Goal: Check status: Check status

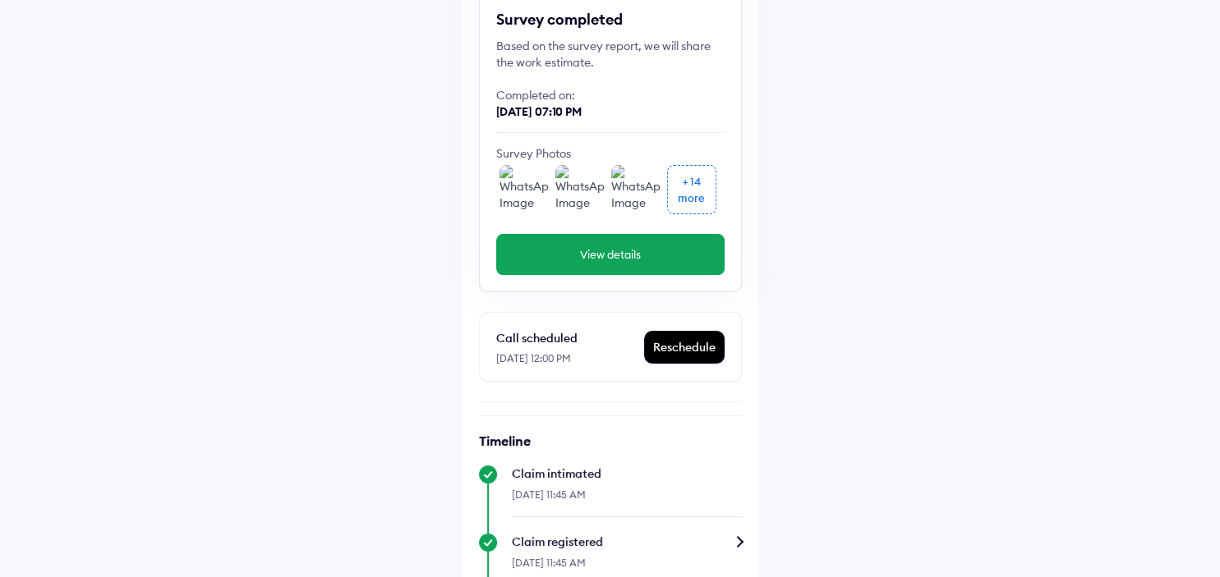
scroll to position [161, 0]
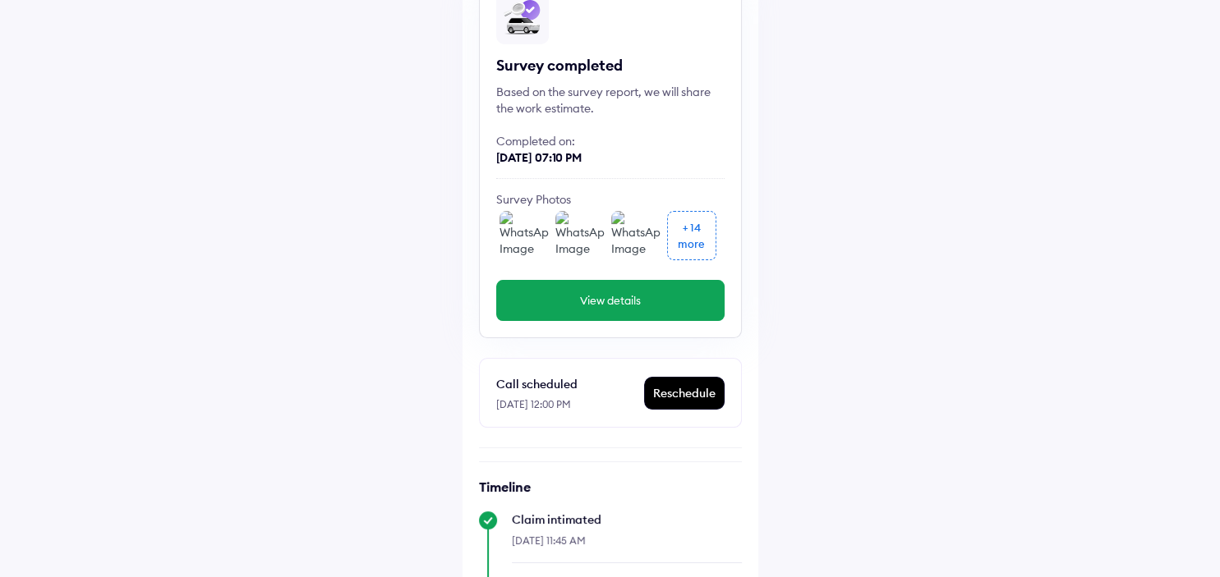
click at [540, 228] on img at bounding box center [523, 235] width 49 height 49
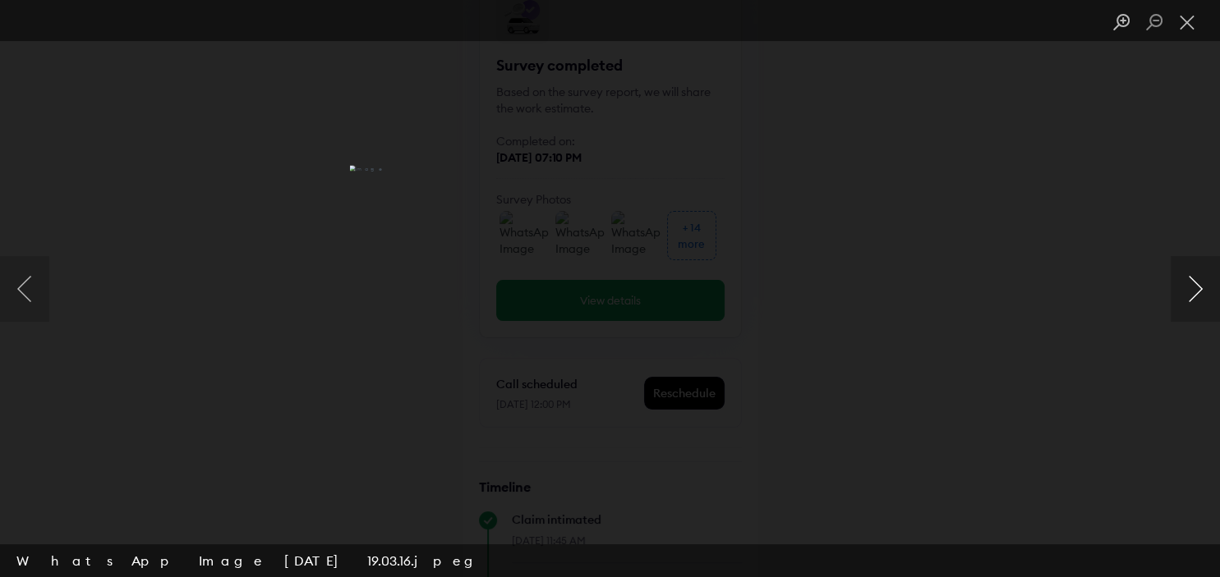
click at [1202, 287] on button "Next image" at bounding box center [1195, 289] width 49 height 66
click at [1208, 292] on button "Next image" at bounding box center [1195, 289] width 49 height 66
click at [1208, 291] on button "Next image" at bounding box center [1195, 289] width 49 height 66
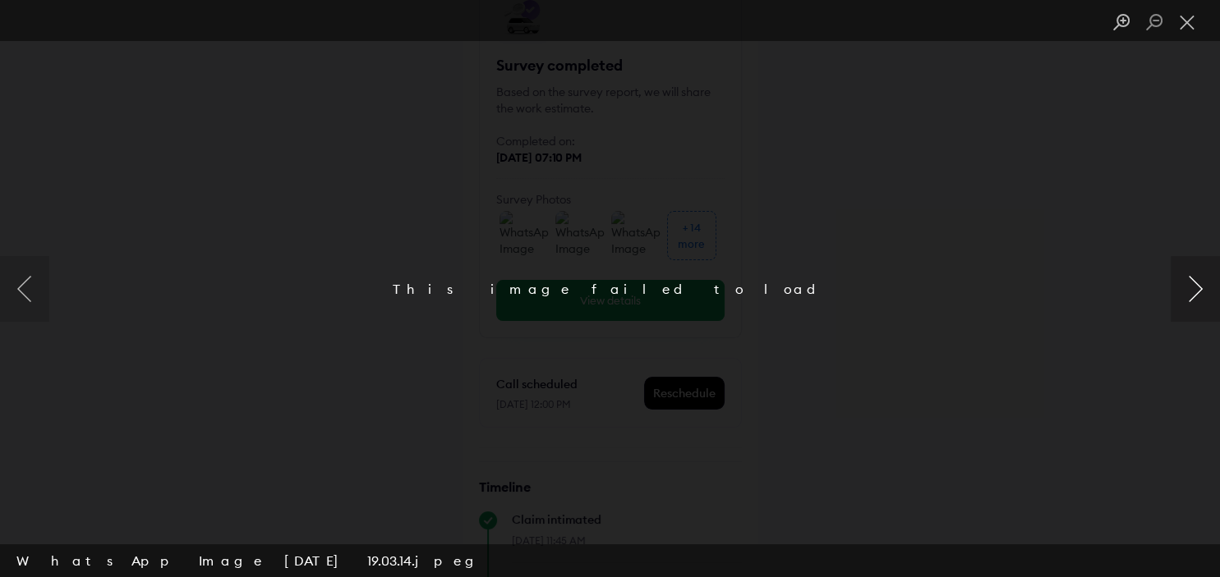
click at [1208, 291] on button "Next image" at bounding box center [1195, 289] width 49 height 66
click at [1207, 291] on button "Next image" at bounding box center [1195, 289] width 49 height 66
click at [25, 288] on button "Previous image" at bounding box center [24, 289] width 49 height 66
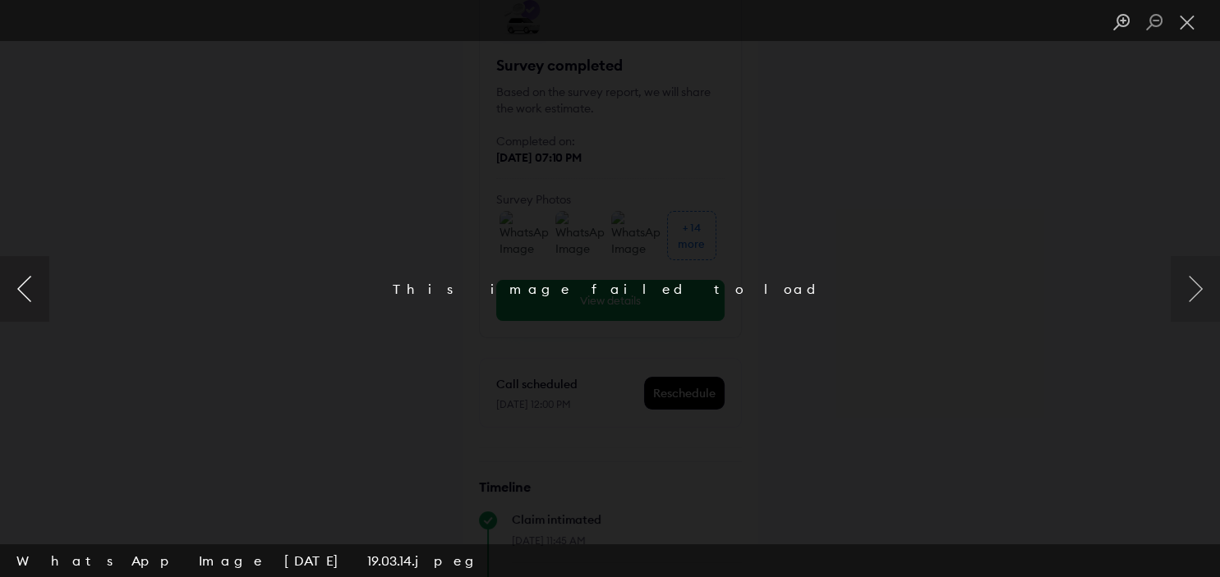
click at [25, 288] on button "Previous image" at bounding box center [24, 289] width 49 height 66
click at [1193, 17] on button "Close lightbox" at bounding box center [1187, 22] width 33 height 29
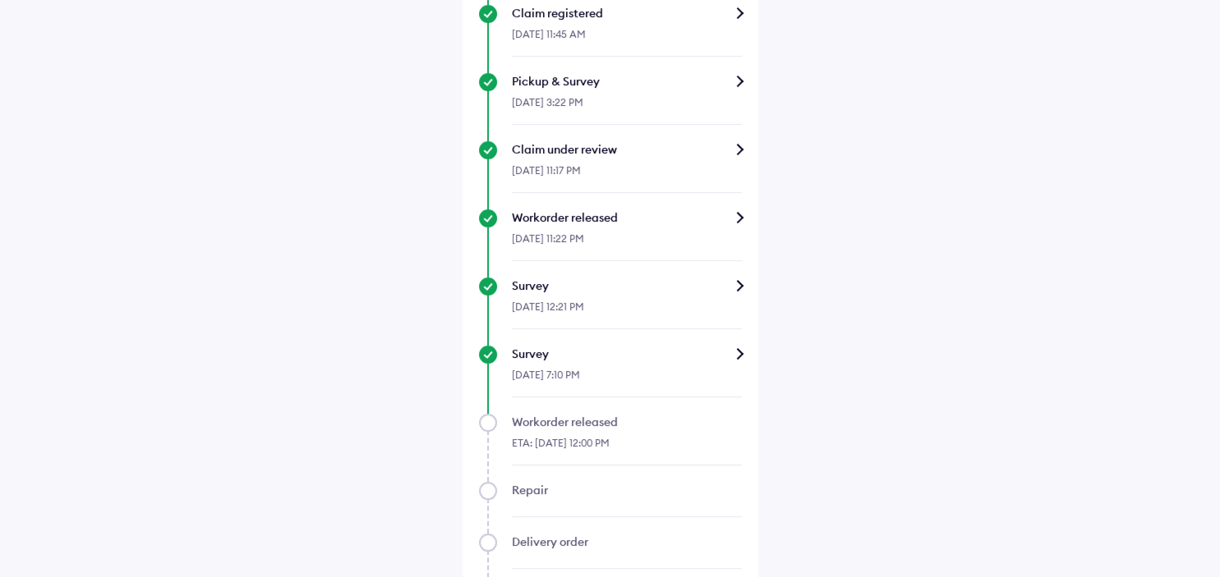
scroll to position [768, 0]
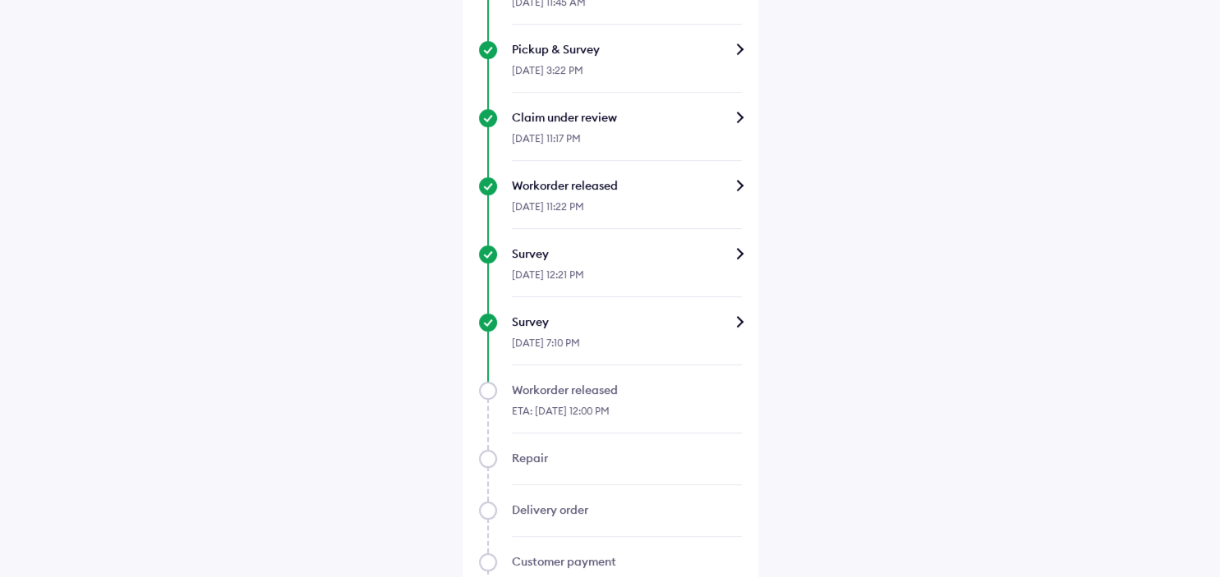
click at [680, 314] on div "Survey" at bounding box center [627, 322] width 230 height 16
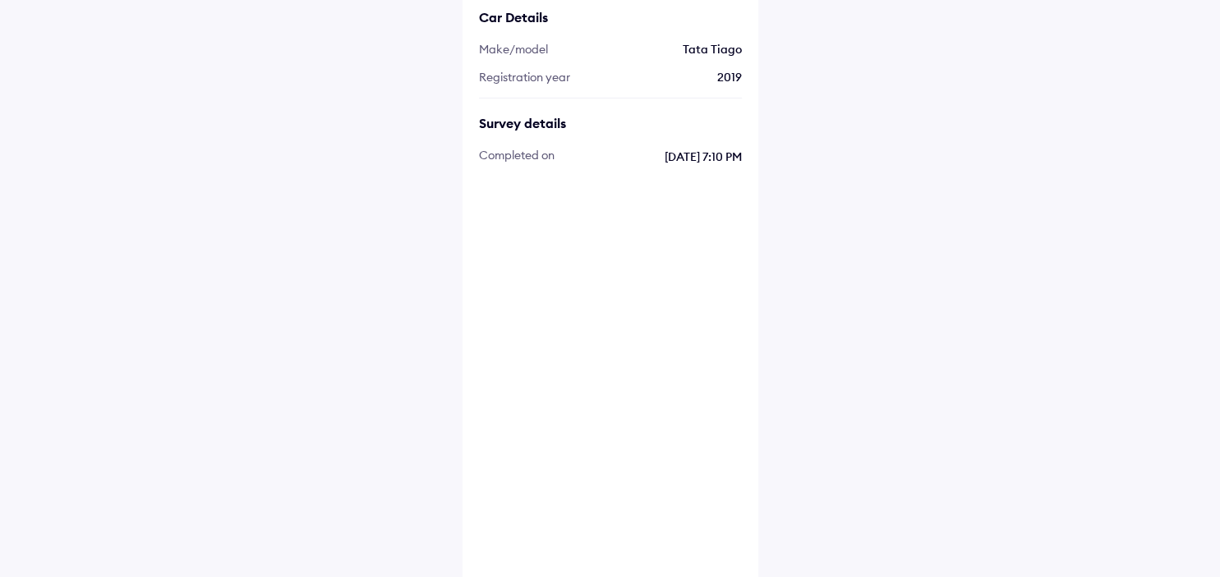
scroll to position [173, 0]
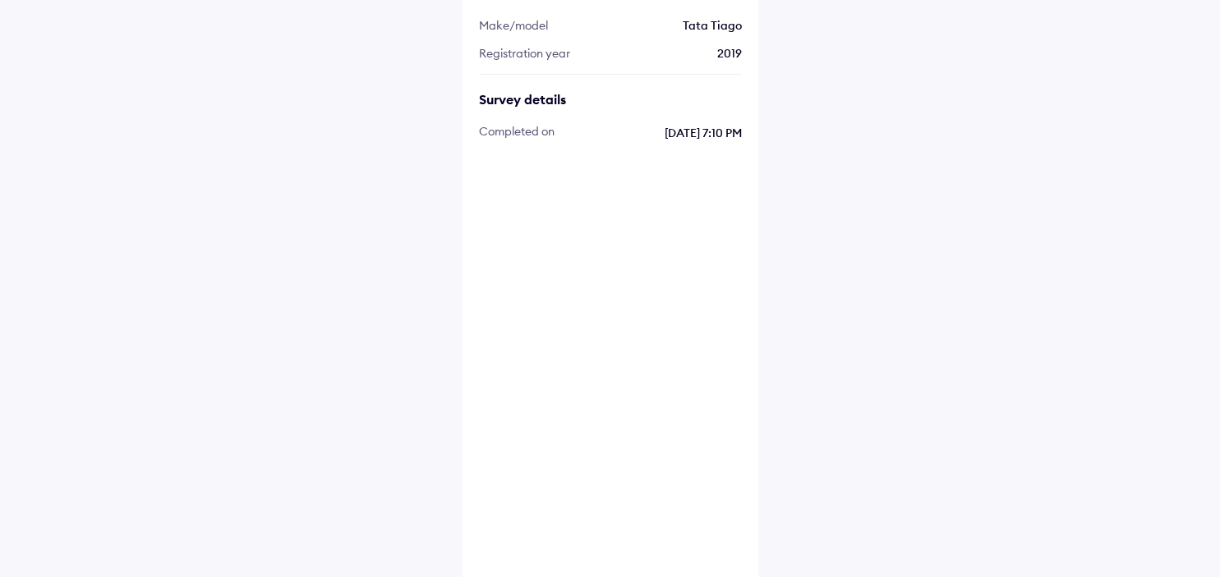
click at [603, 445] on img at bounding box center [609, 462] width 82 height 82
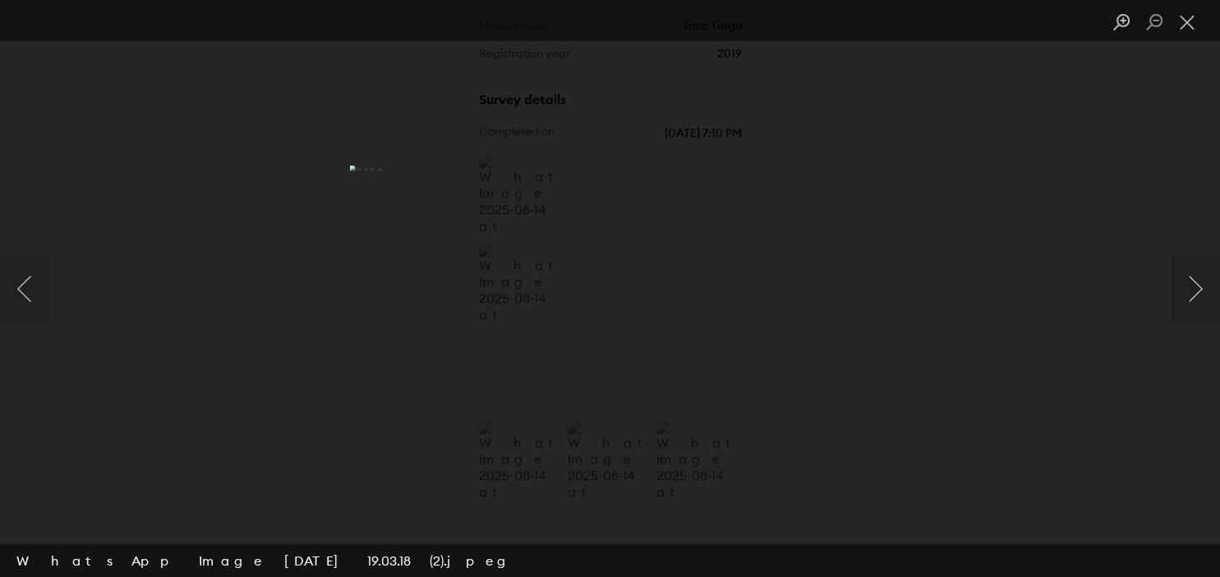
click at [623, 292] on img "Lightbox" at bounding box center [609, 288] width 521 height 246
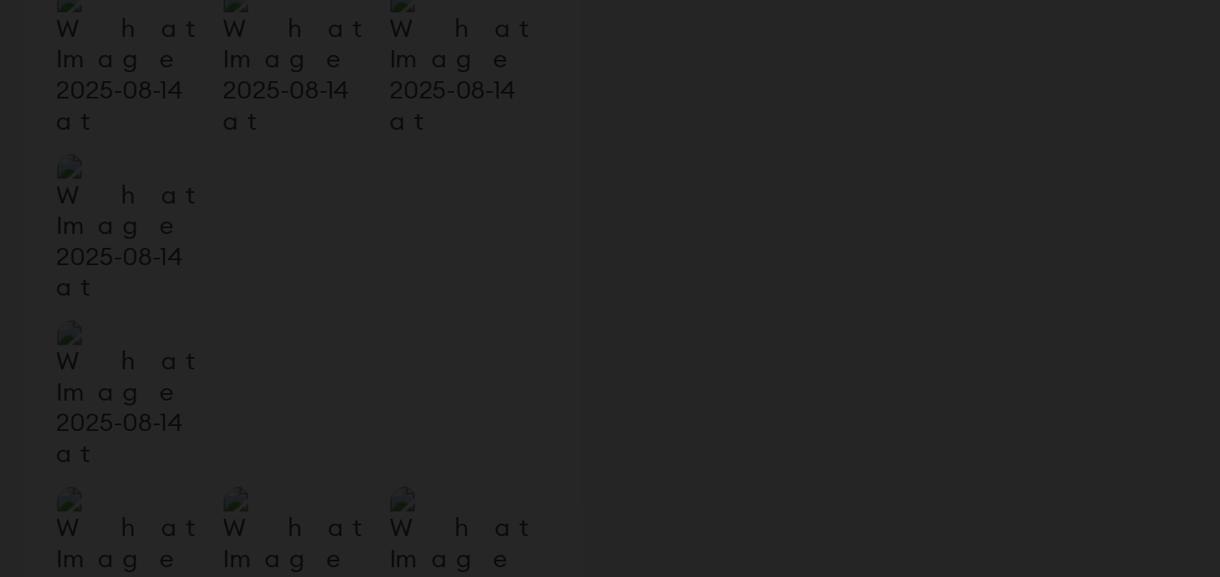
scroll to position [186, 0]
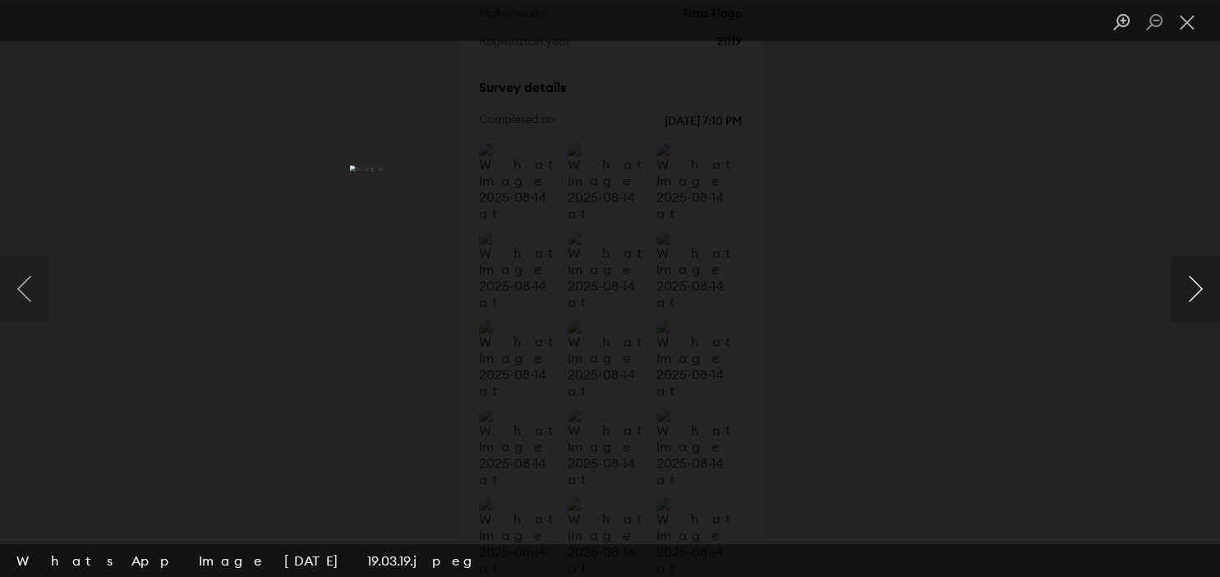
click at [1194, 293] on button "Next image" at bounding box center [1195, 289] width 49 height 66
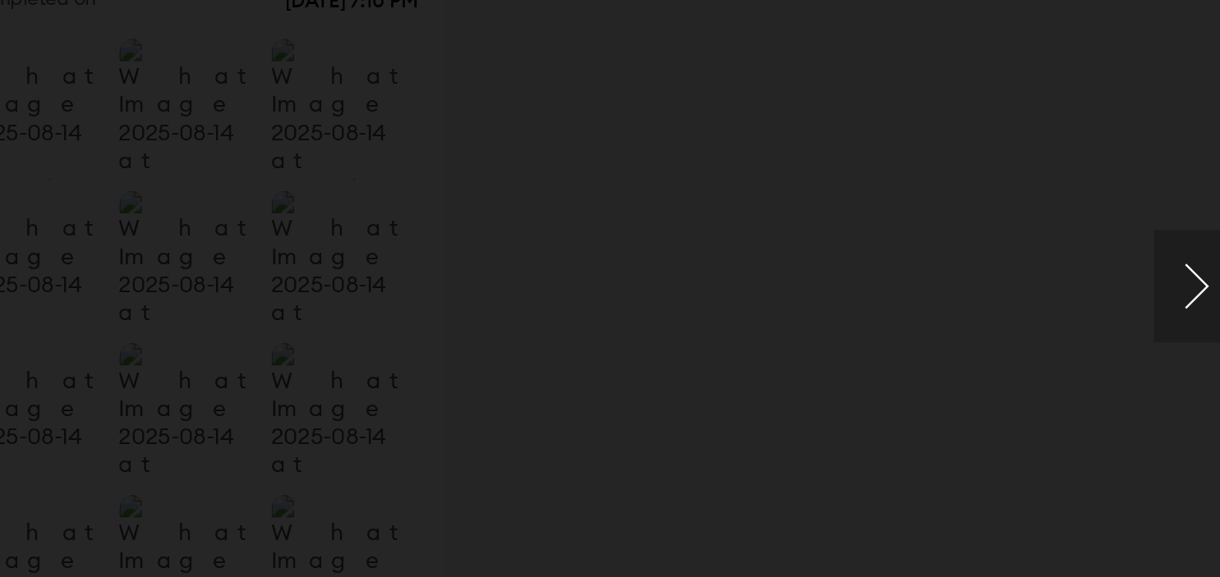
scroll to position [184, 0]
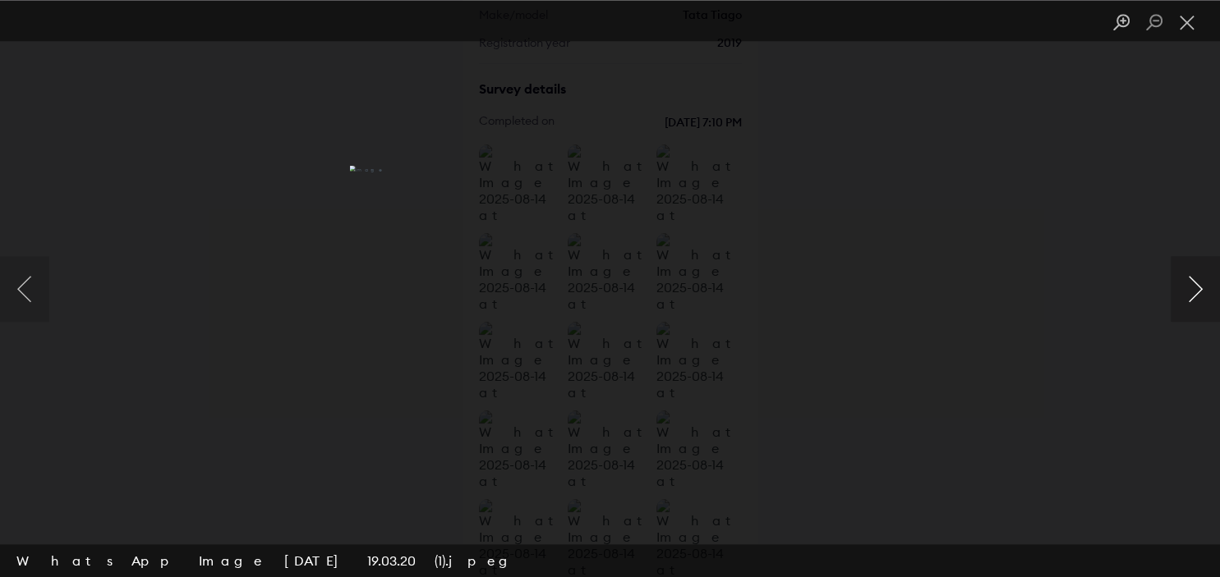
click at [1194, 292] on button "Next image" at bounding box center [1195, 289] width 49 height 66
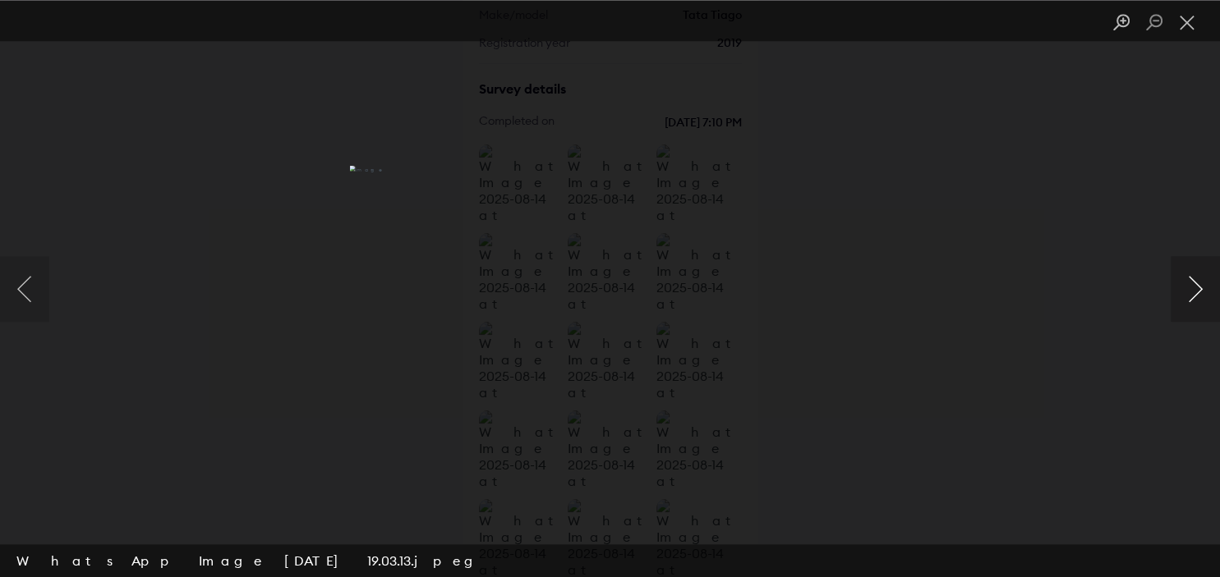
click at [1191, 298] on button "Next image" at bounding box center [1195, 289] width 49 height 66
click at [1203, 289] on button "Next image" at bounding box center [1195, 289] width 49 height 66
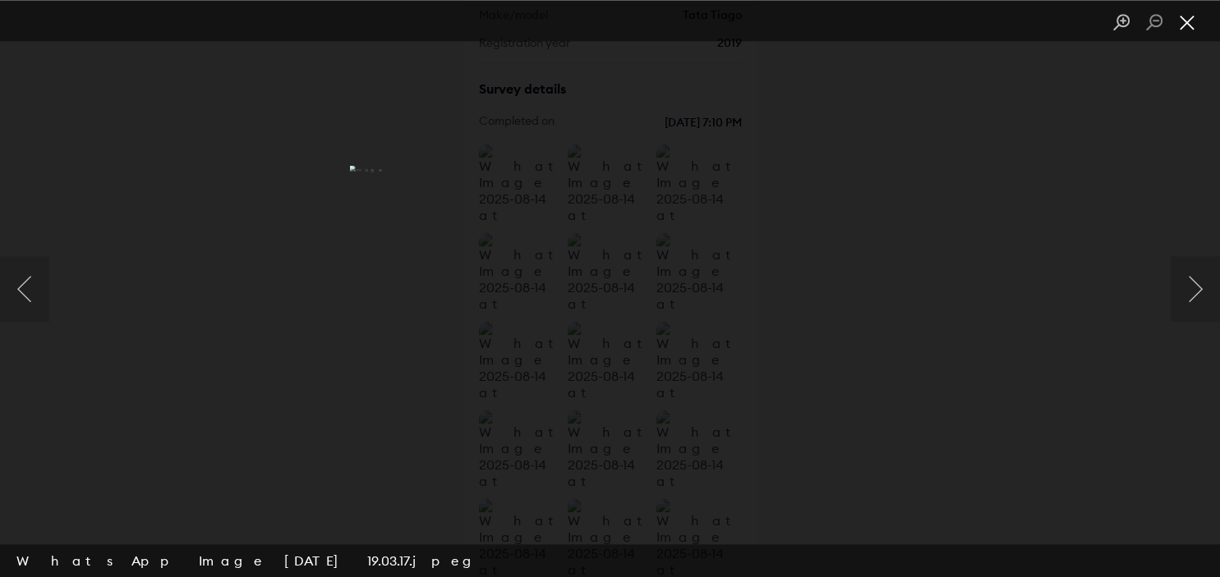
click at [1195, 20] on button "Close lightbox" at bounding box center [1187, 22] width 33 height 29
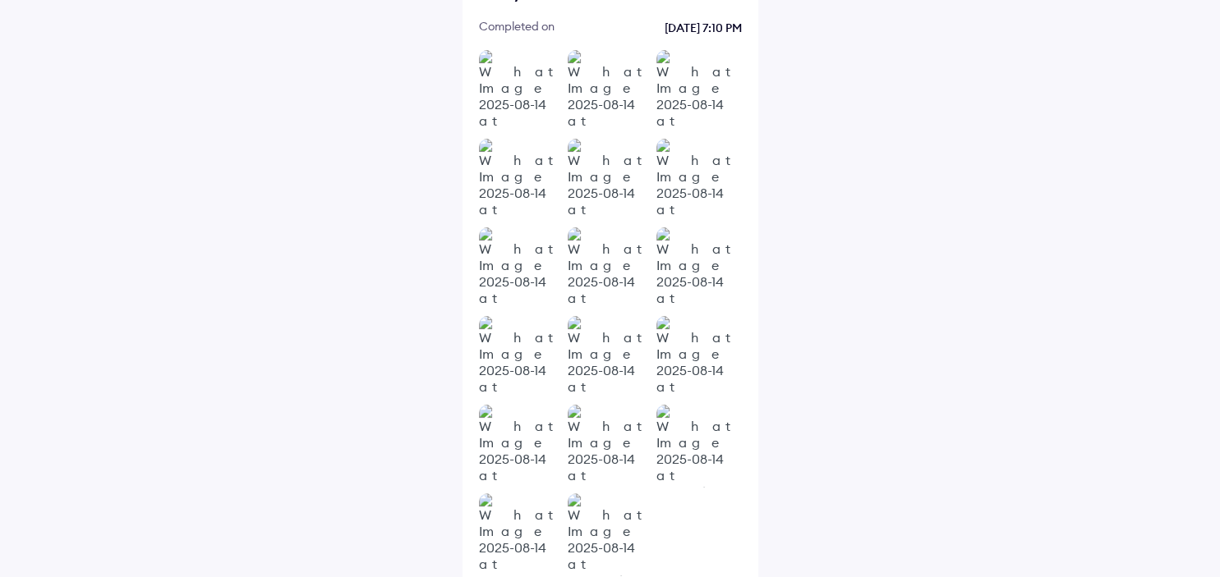
scroll to position [293, 0]
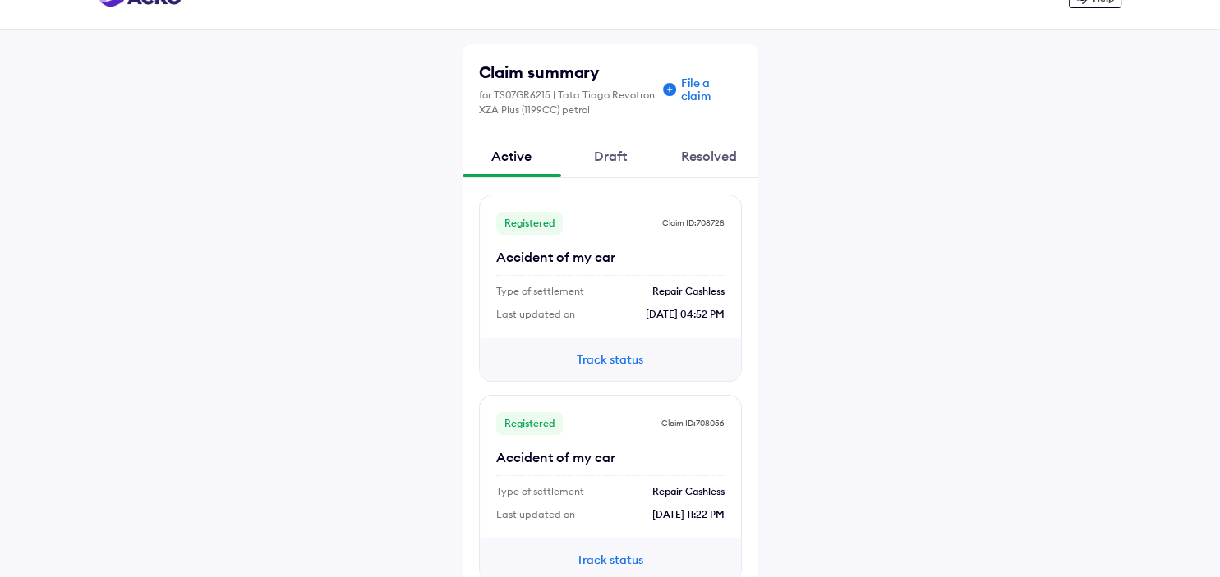
scroll to position [66, 0]
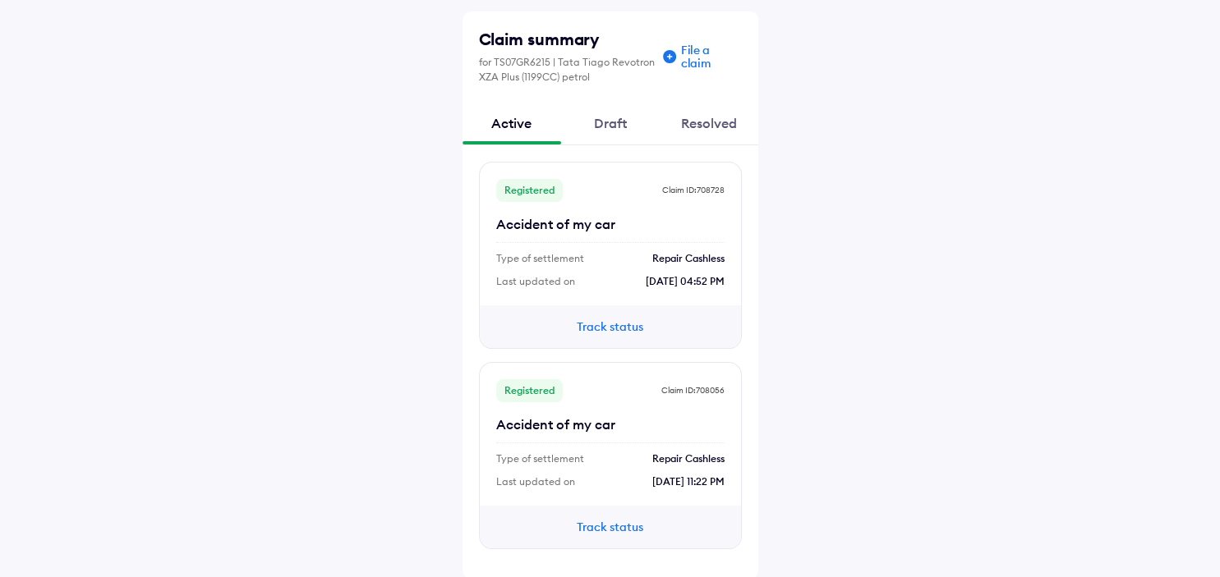
click at [610, 136] on div "Draft" at bounding box center [610, 123] width 99 height 44
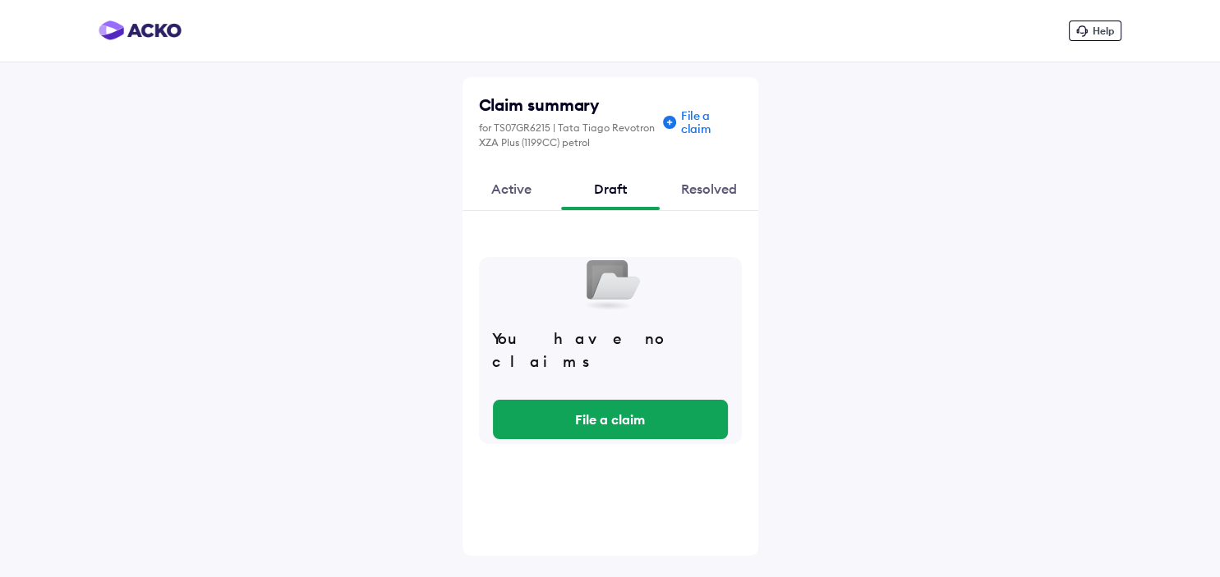
scroll to position [0, 0]
click at [710, 189] on div "Resolved" at bounding box center [709, 189] width 99 height 44
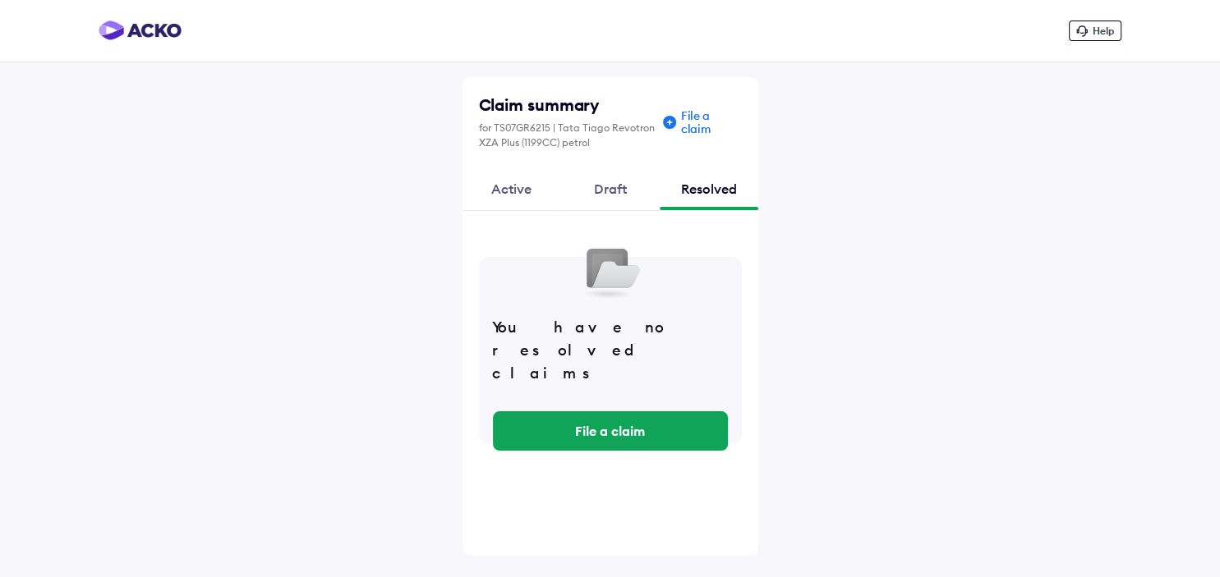
click at [513, 179] on div "Active" at bounding box center [511, 189] width 99 height 44
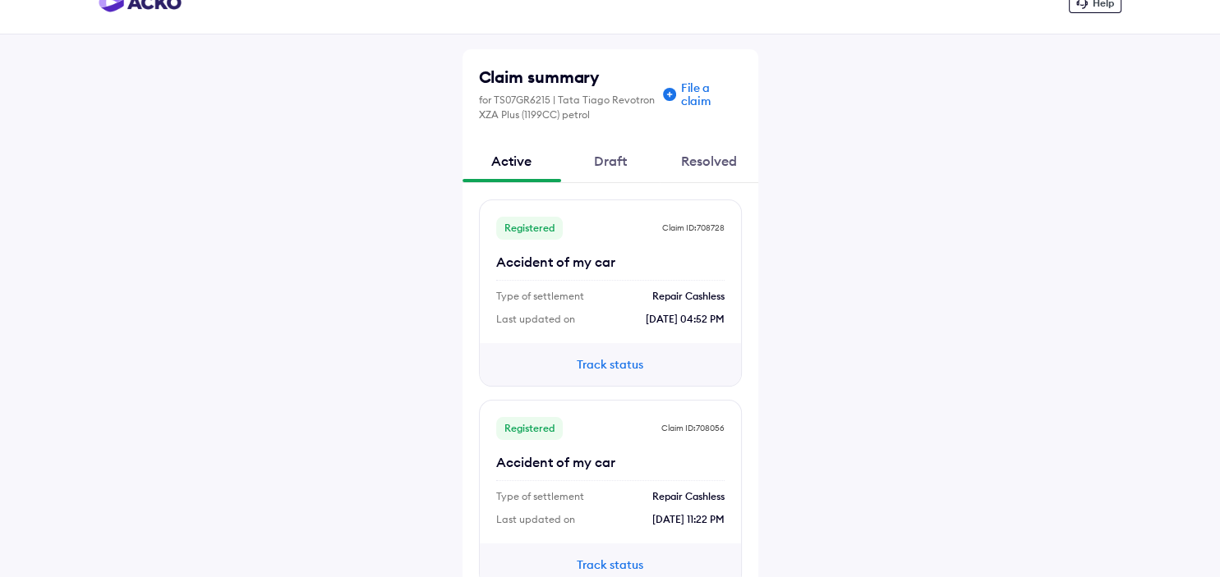
scroll to position [66, 0]
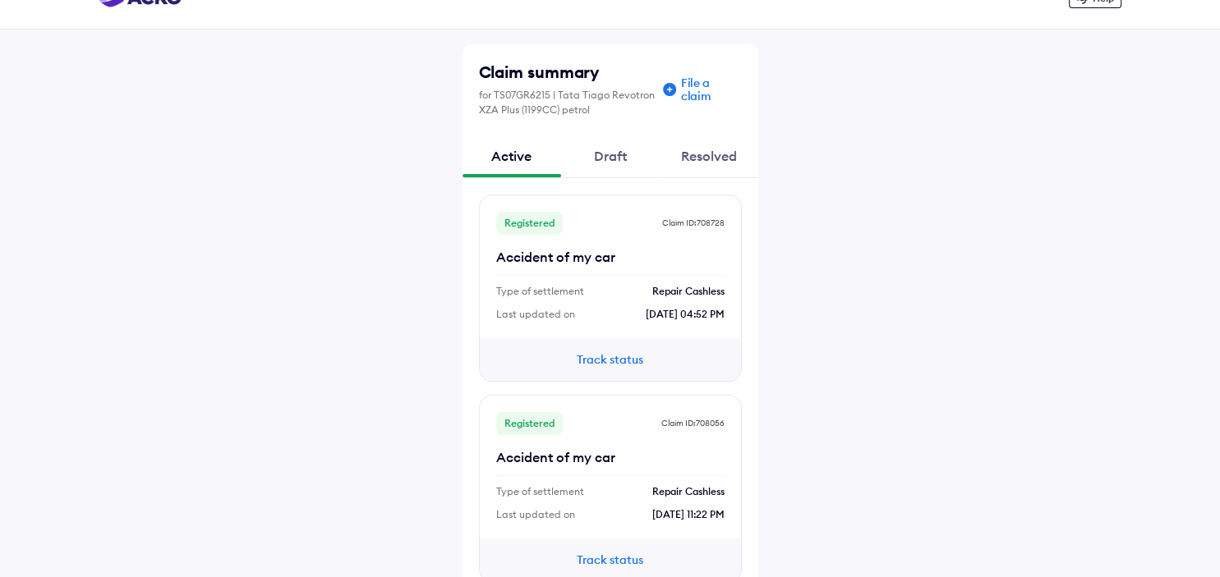
scroll to position [66, 0]
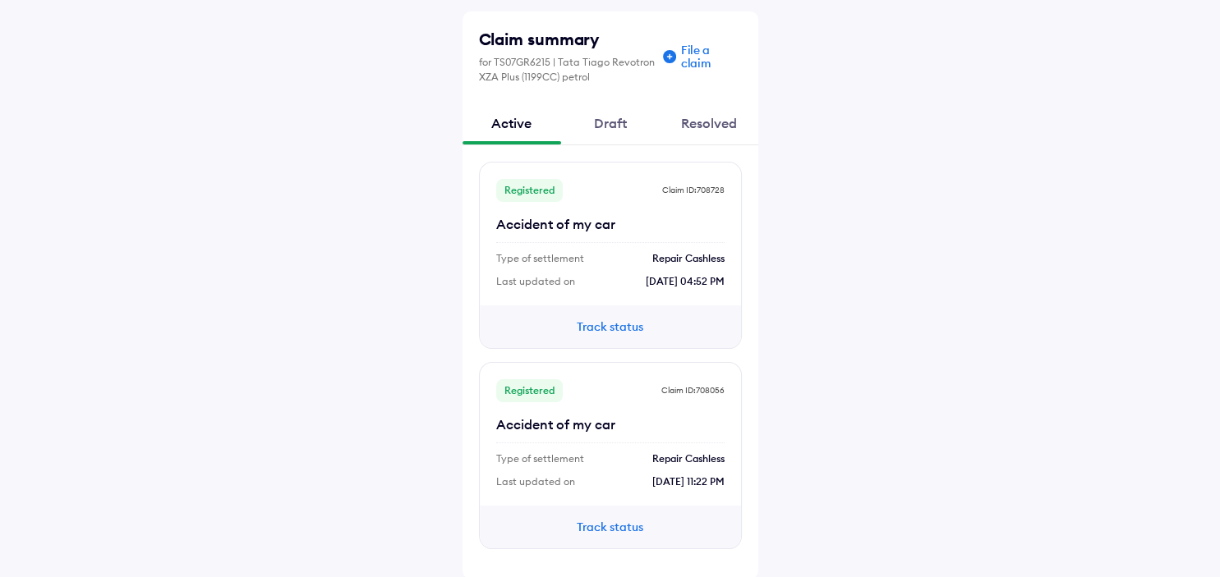
click at [617, 528] on button "Track status" at bounding box center [610, 527] width 99 height 18
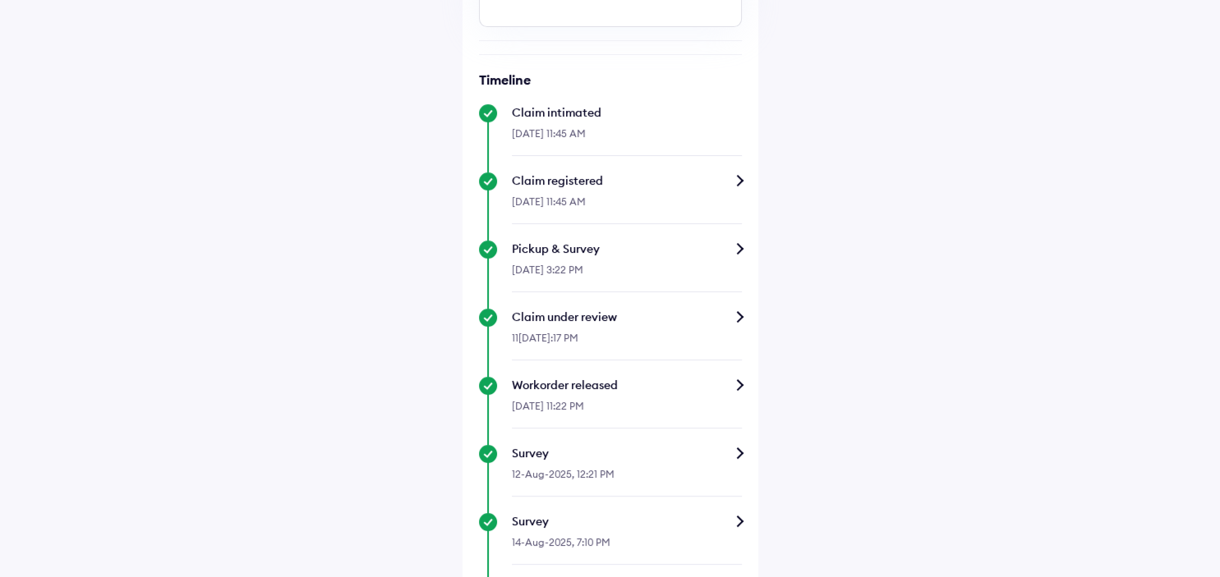
scroll to position [520, 0]
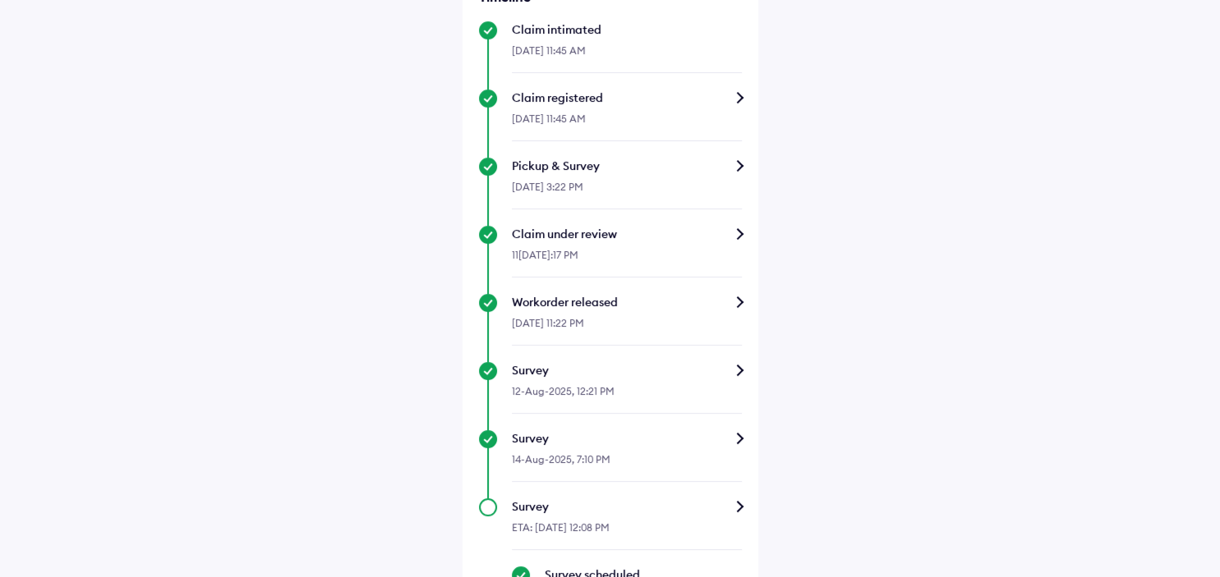
click at [731, 174] on div "Pickup & Survey" at bounding box center [627, 166] width 230 height 16
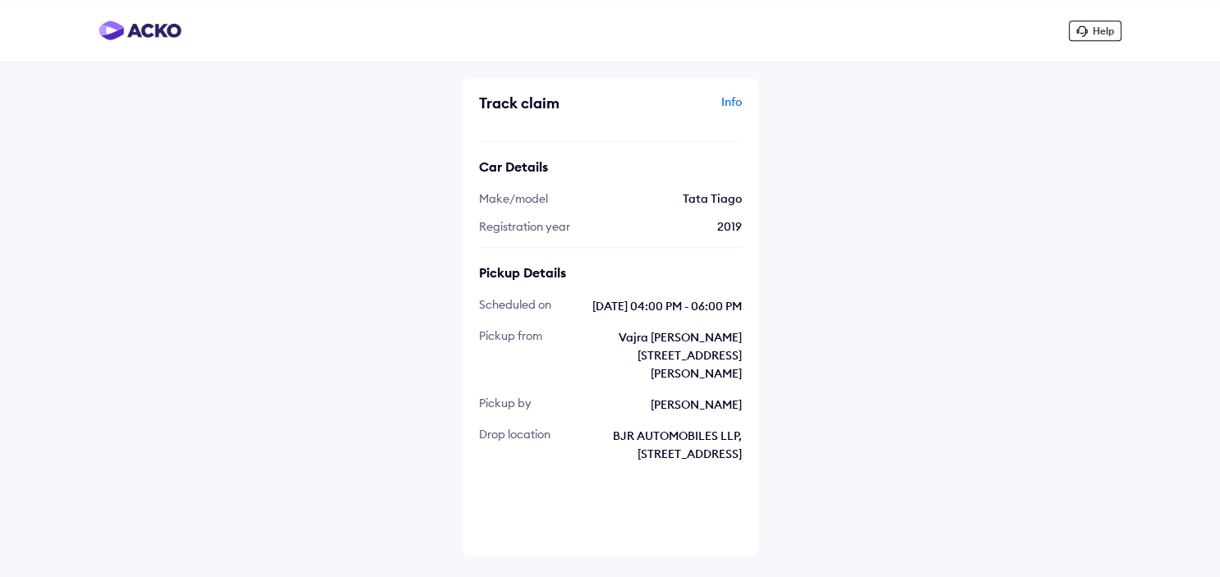
scroll to position [6, 0]
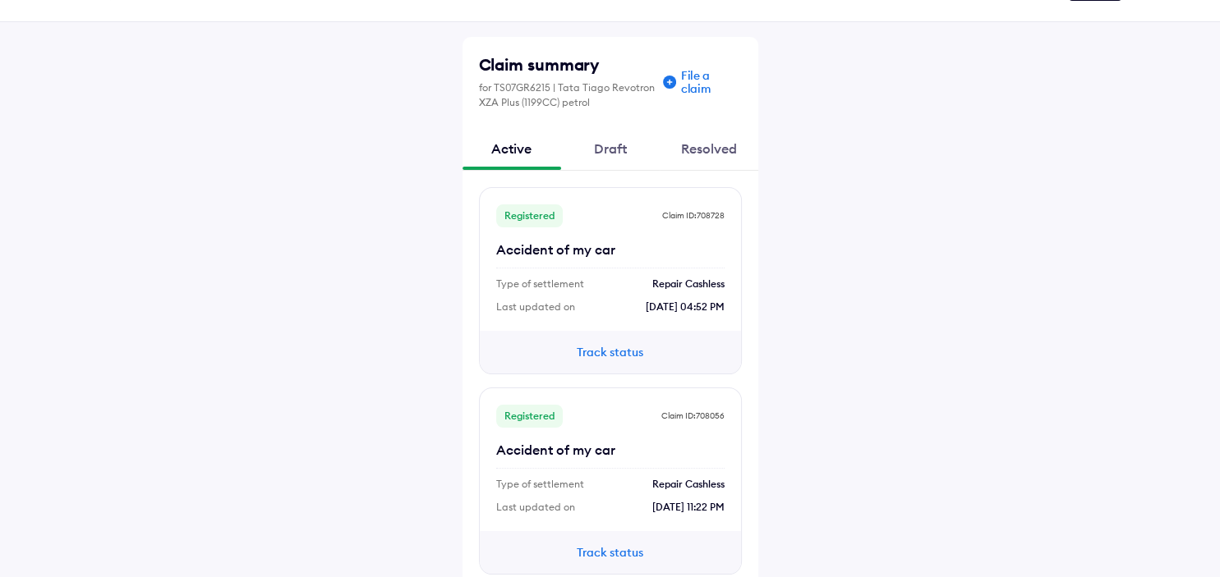
scroll to position [66, 0]
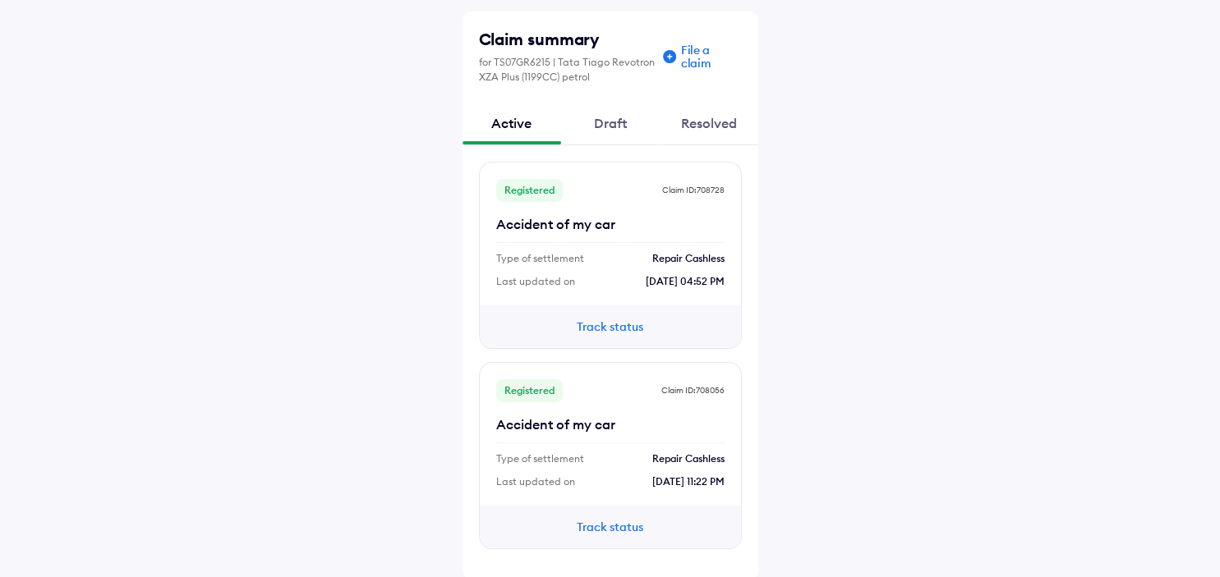
click at [604, 526] on button "Track status" at bounding box center [610, 527] width 99 height 18
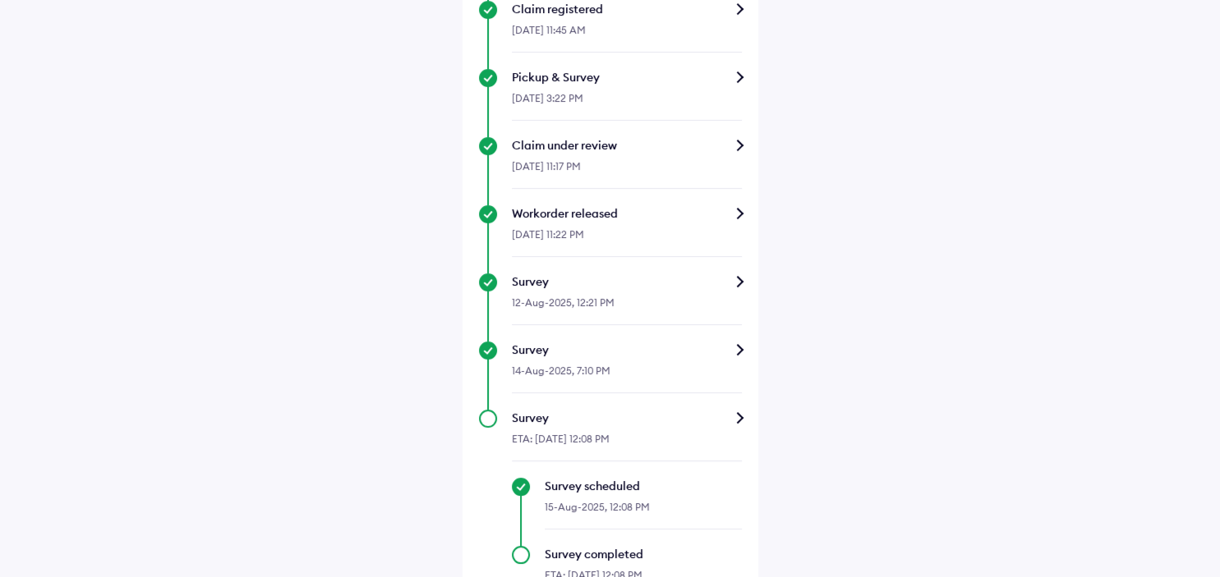
scroll to position [607, 0]
click at [672, 324] on div "12-Aug-2025, 12:21 PM" at bounding box center [627, 309] width 230 height 35
click at [733, 292] on div "Survey" at bounding box center [627, 283] width 230 height 16
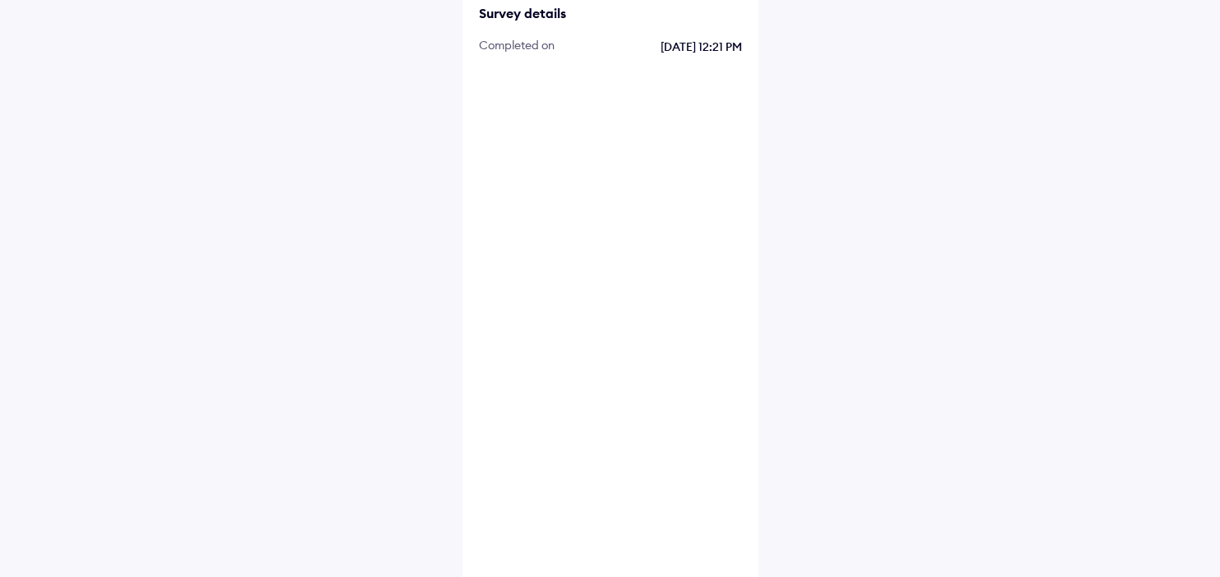
scroll to position [347, 0]
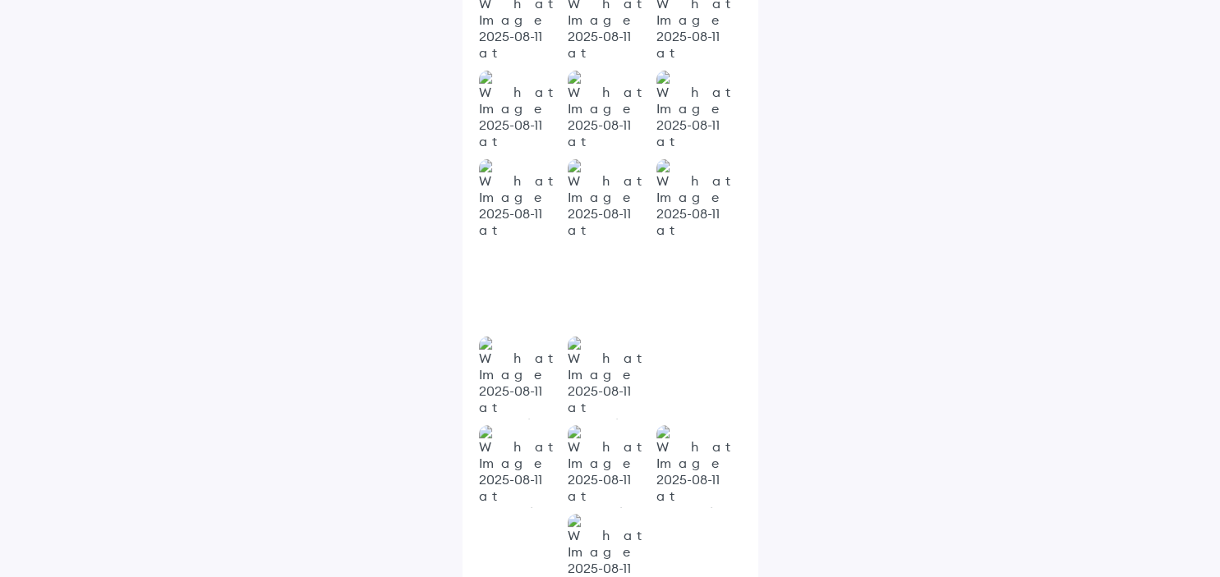
click at [698, 389] on img at bounding box center [697, 378] width 82 height 82
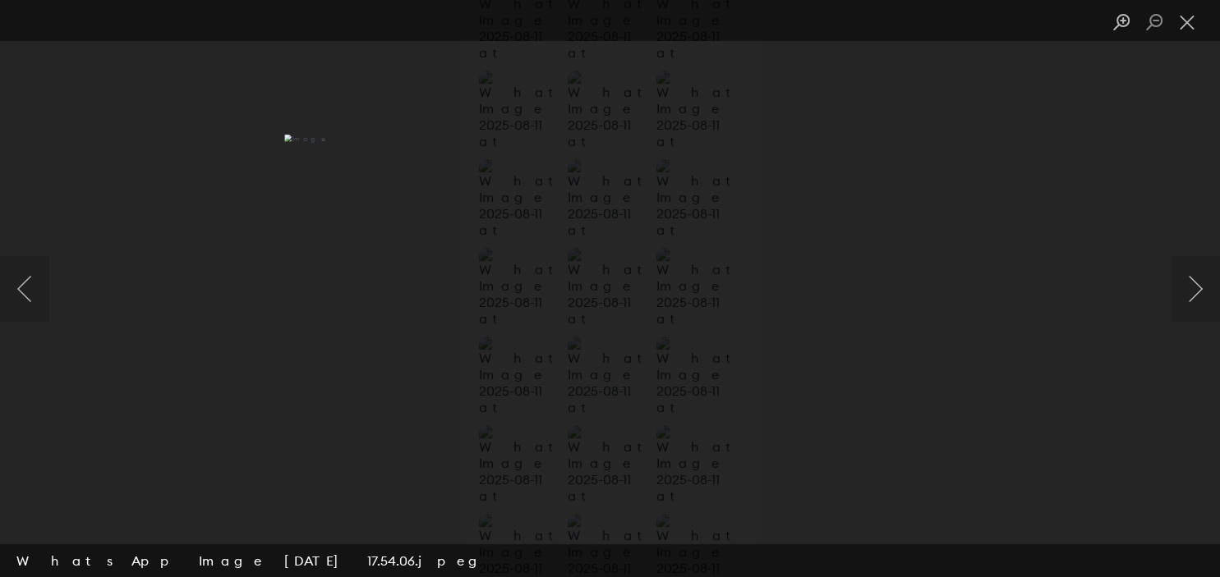
click at [610, 304] on img "Lightbox" at bounding box center [609, 289] width 651 height 308
click at [1201, 297] on button "Next image" at bounding box center [1195, 289] width 49 height 66
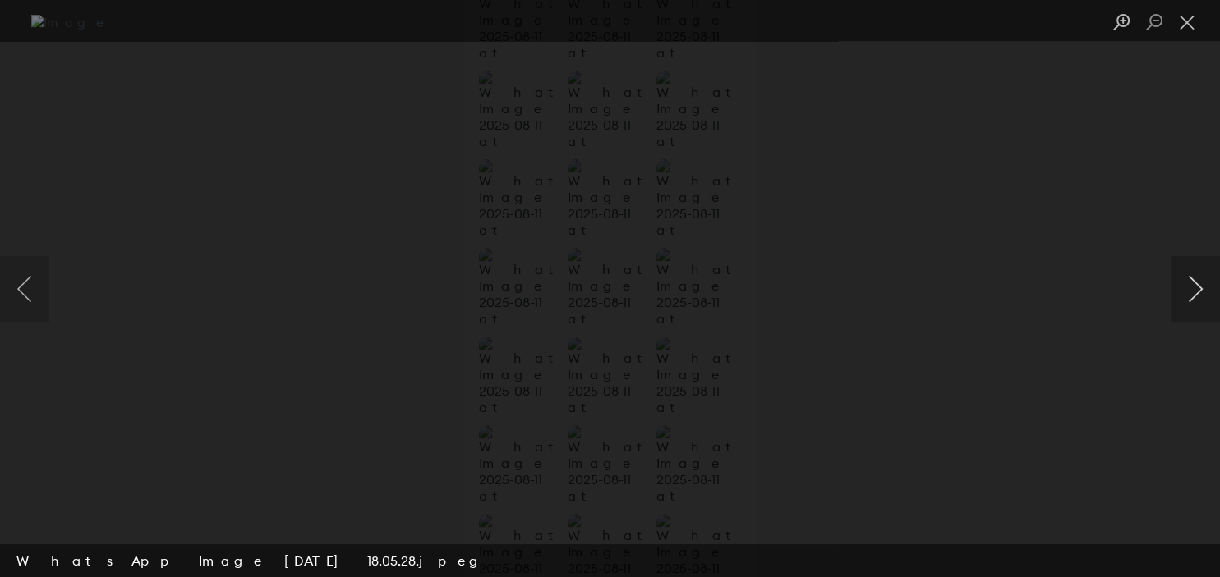
click at [1201, 297] on button "Next image" at bounding box center [1195, 289] width 49 height 66
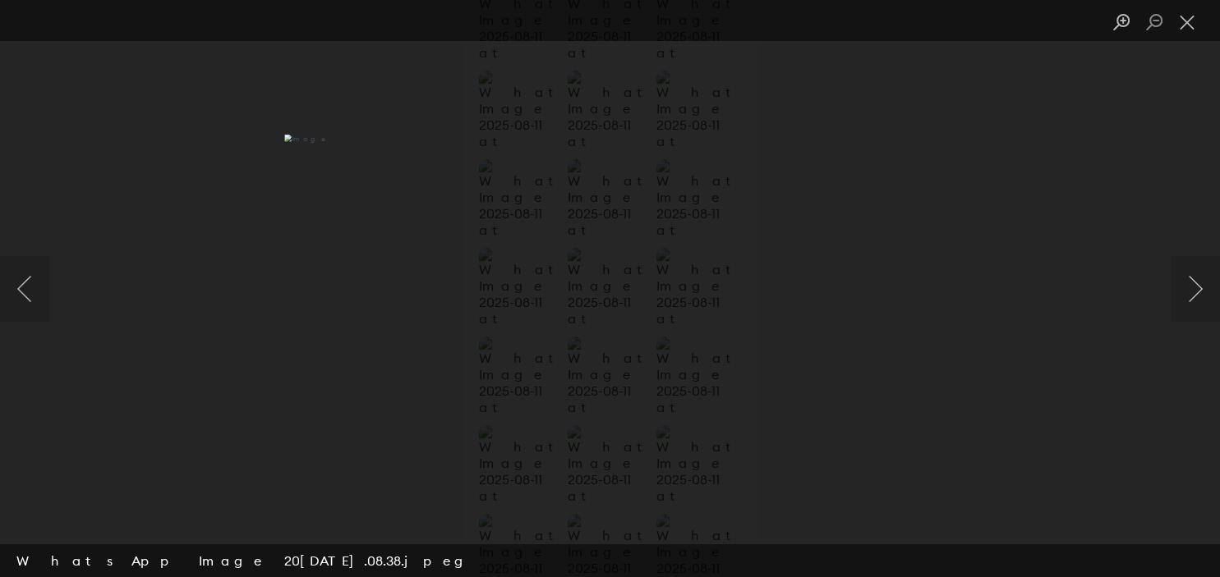
click at [612, 211] on img "Lightbox" at bounding box center [609, 289] width 651 height 308
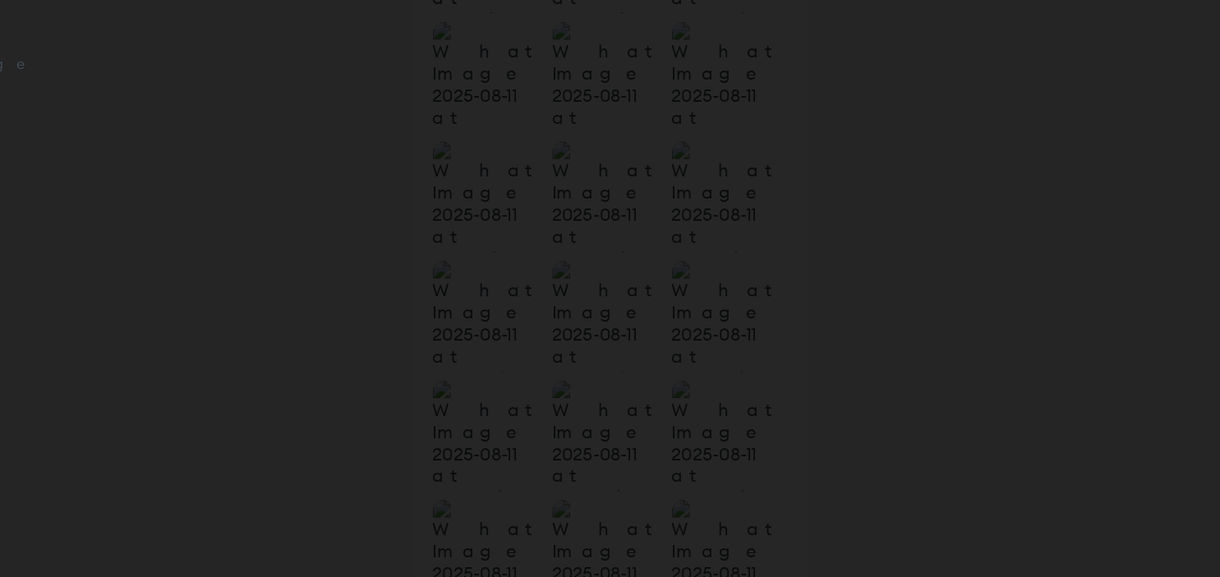
click at [900, 244] on div "Lightbox" at bounding box center [610, 288] width 1220 height 577
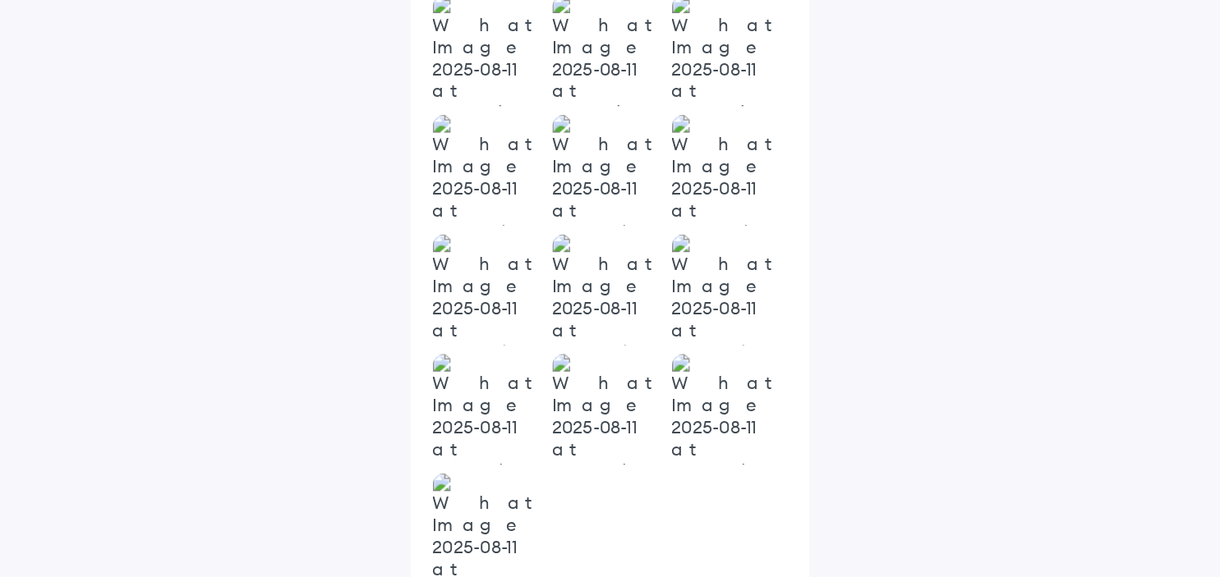
scroll to position [559, 0]
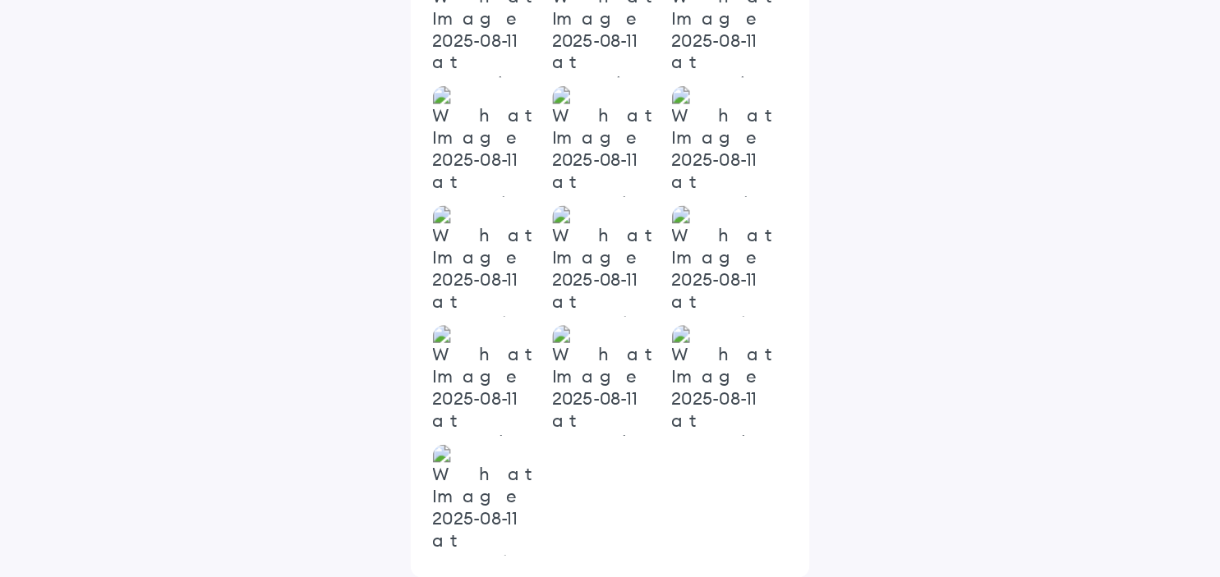
click at [503, 513] on img at bounding box center [520, 520] width 82 height 82
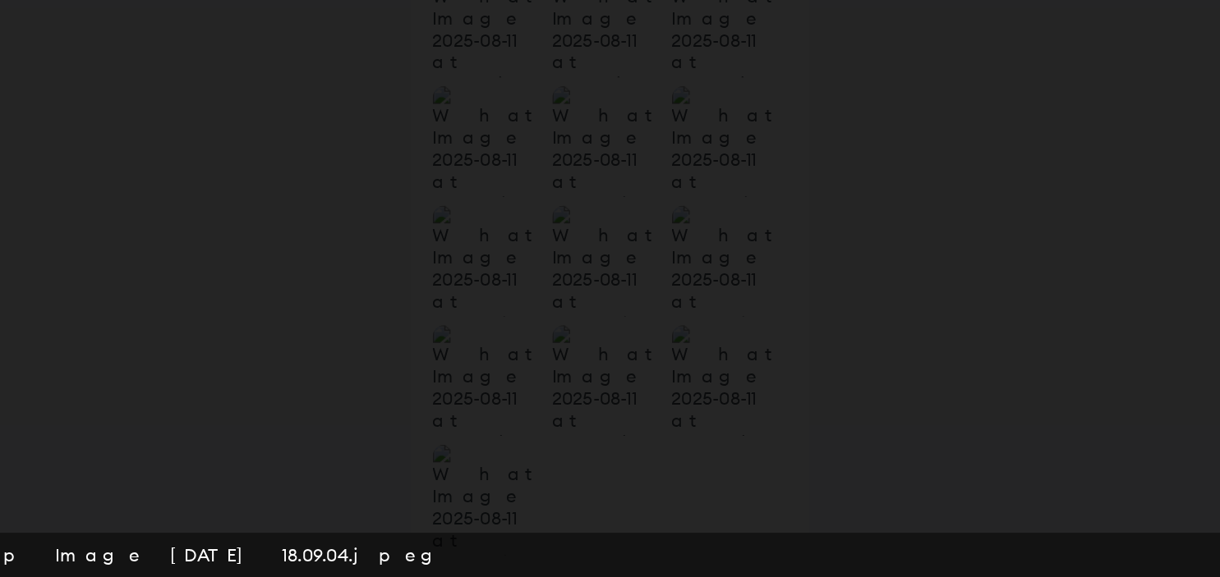
click at [610, 289] on img "Lightbox" at bounding box center [610, 289] width 0 height 0
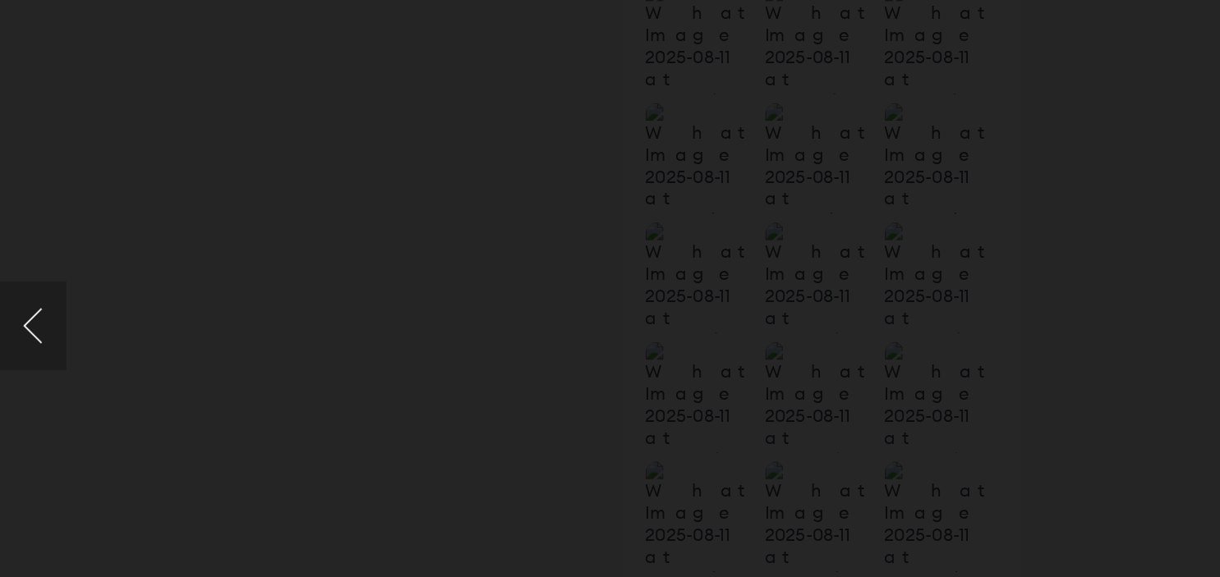
scroll to position [525, 0]
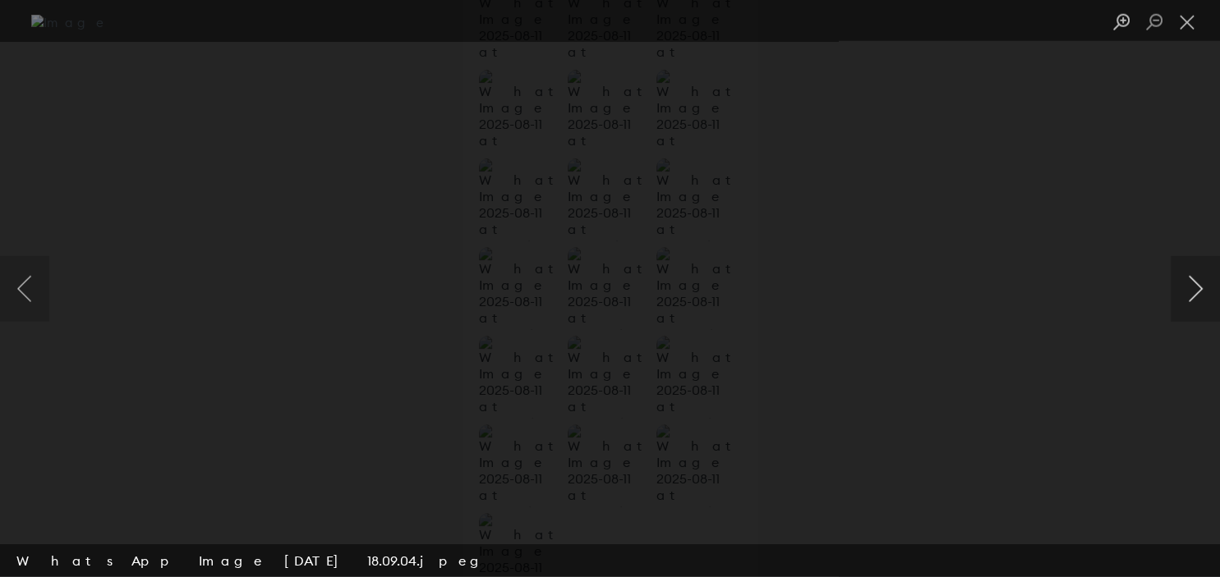
click at [1196, 290] on button "Next image" at bounding box center [1195, 289] width 49 height 66
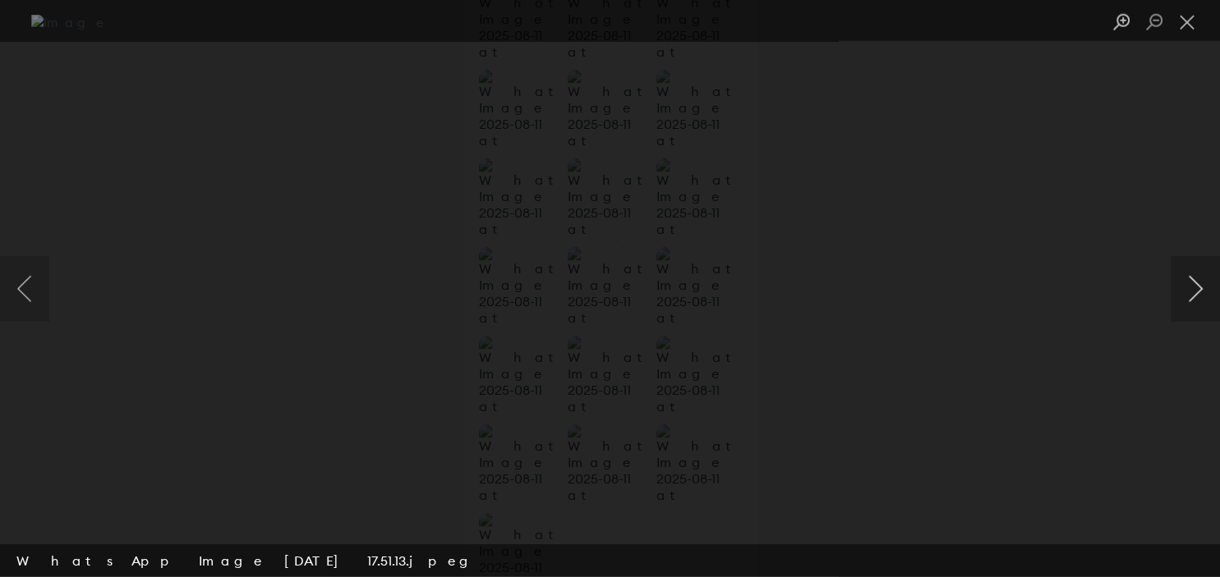
click at [1196, 290] on button "Next image" at bounding box center [1195, 289] width 49 height 66
click at [1182, 21] on button "Close lightbox" at bounding box center [1187, 22] width 33 height 29
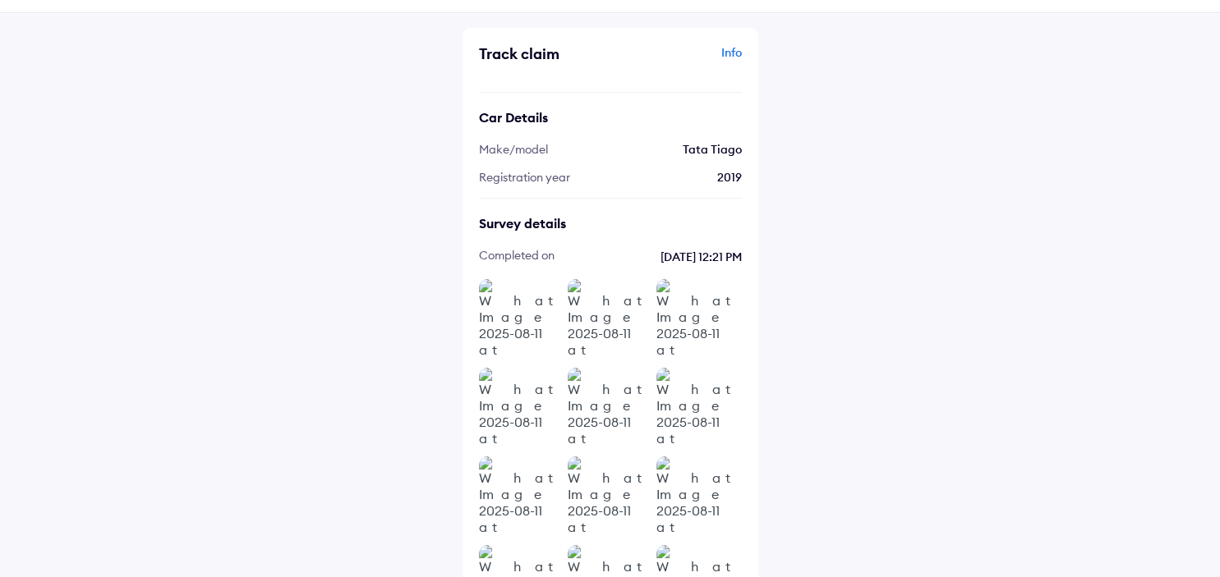
scroll to position [0, 0]
